Goal: Find specific page/section: Find specific page/section

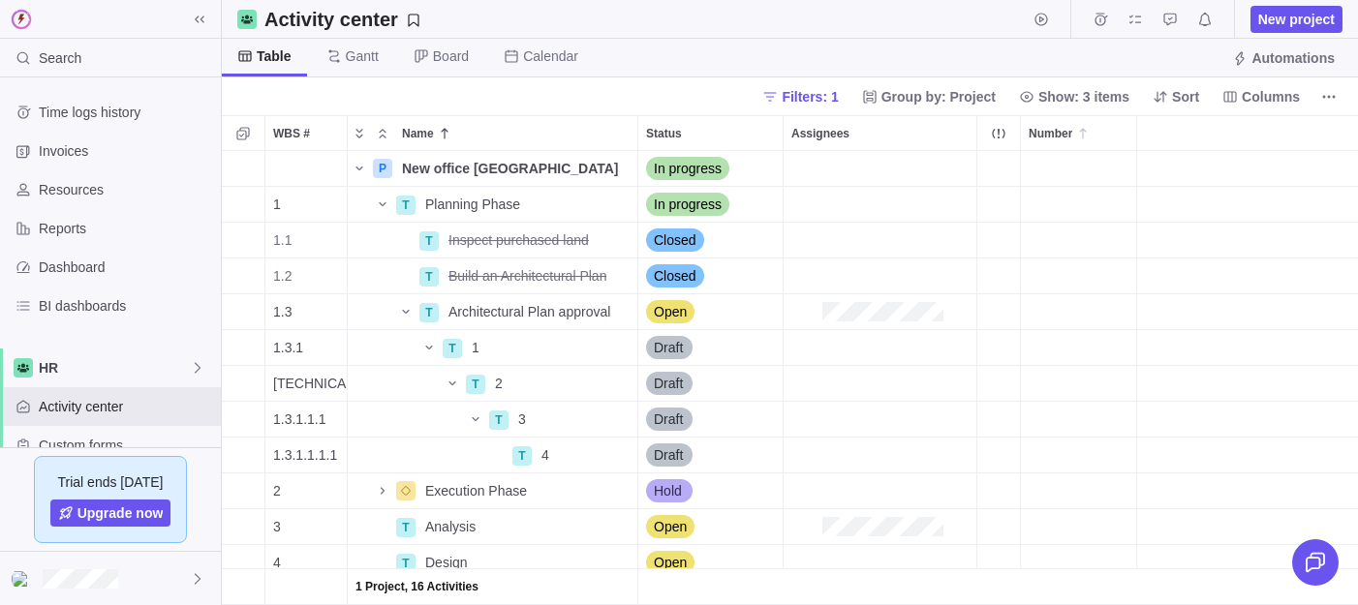
scroll to position [454, 1136]
click at [612, 169] on icon "More actions" at bounding box center [619, 168] width 15 height 15
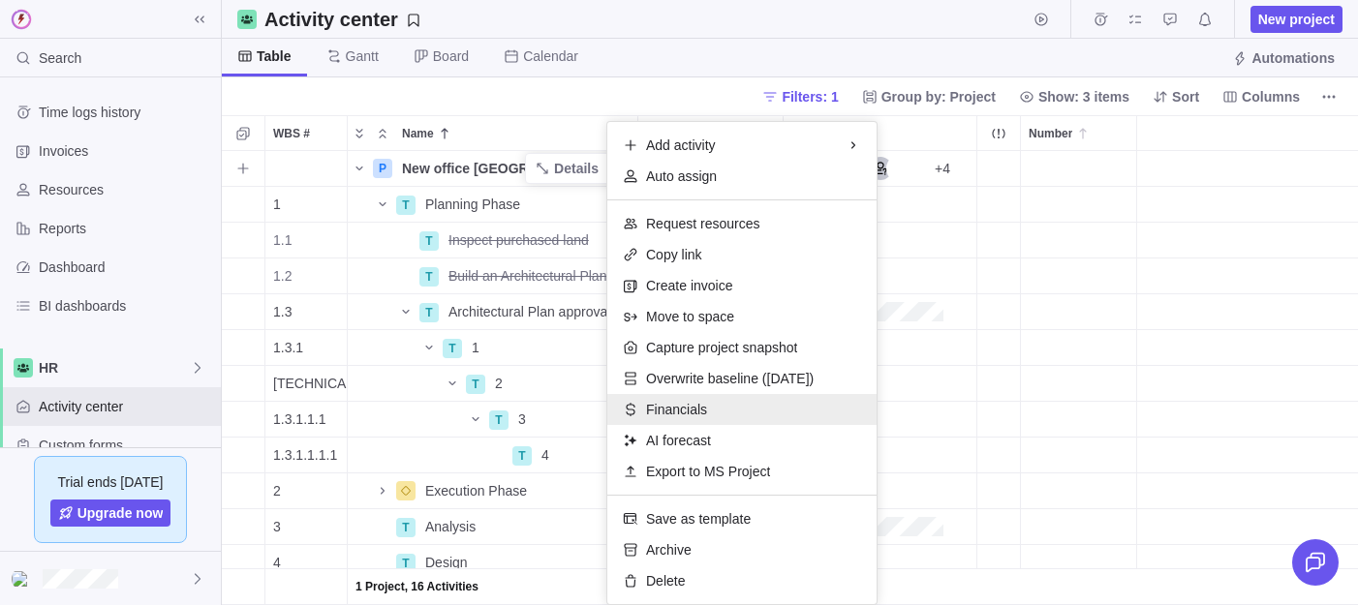
click at [691, 413] on span "Financials" at bounding box center [676, 409] width 61 height 19
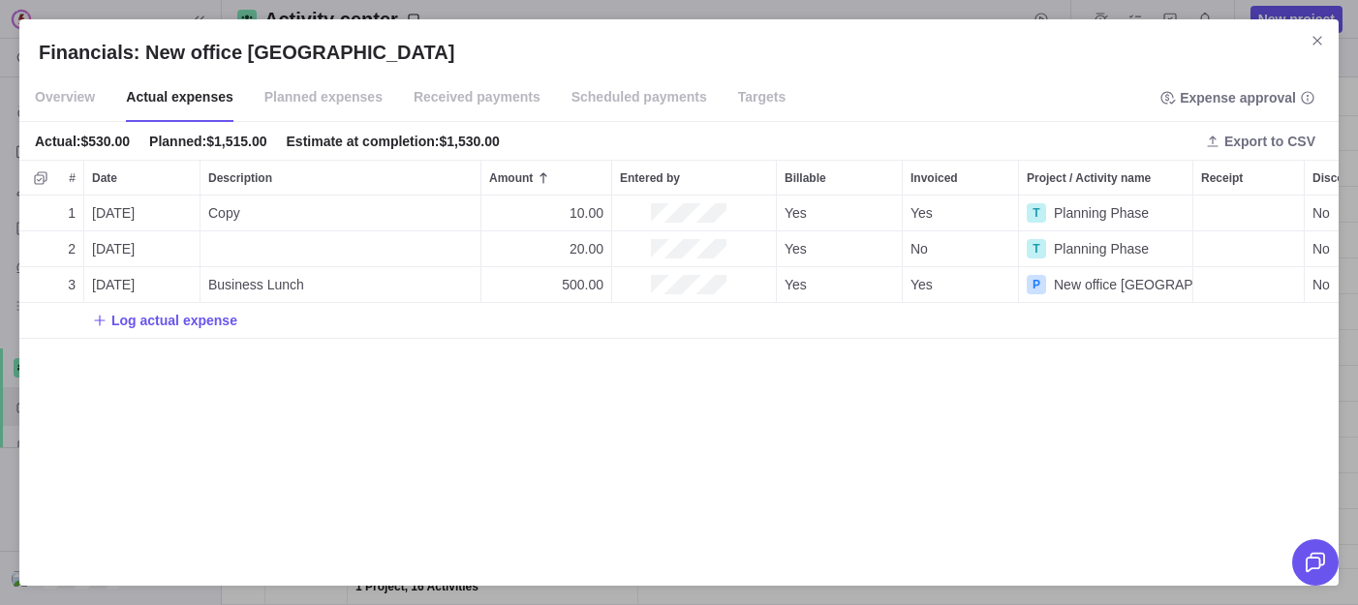
scroll to position [371, 1319]
click at [316, 109] on span "Planned expenses" at bounding box center [323, 98] width 118 height 48
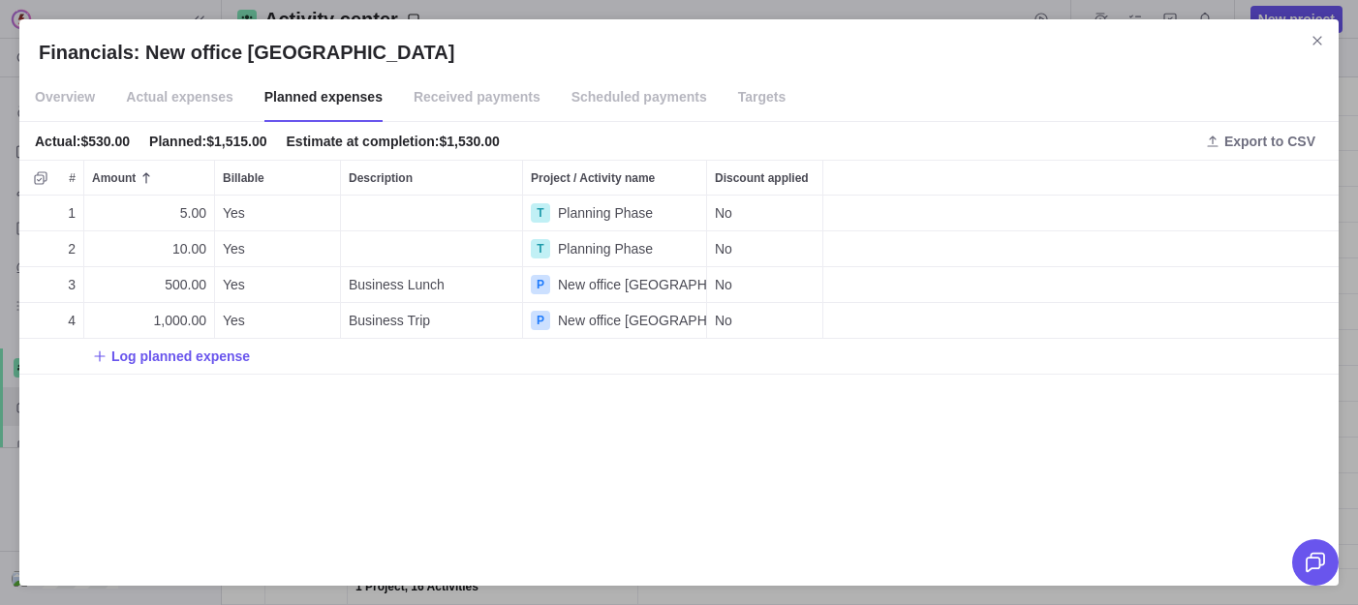
click at [197, 106] on span "Actual expenses" at bounding box center [180, 98] width 108 height 48
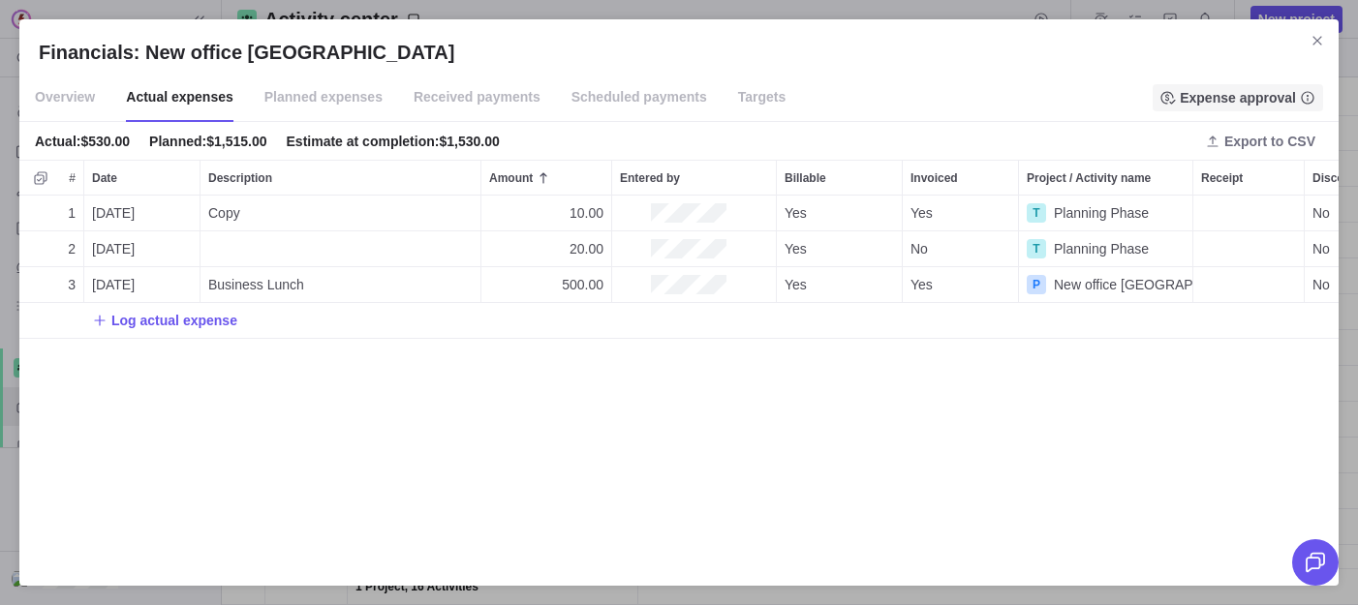
click at [1193, 92] on span "Expense approval" at bounding box center [1238, 97] width 116 height 19
